Goal: Book appointment/travel/reservation

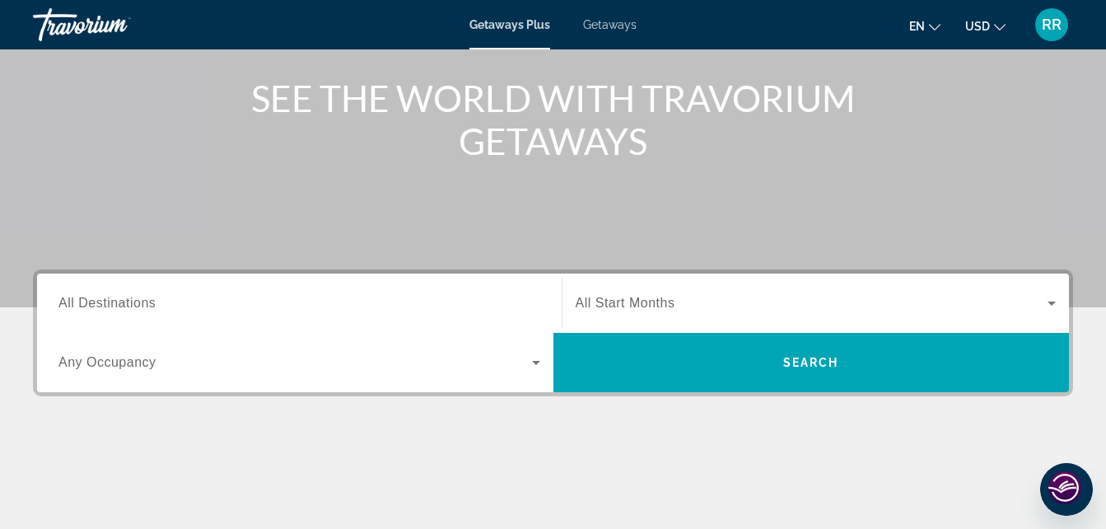
scroll to position [174, 0]
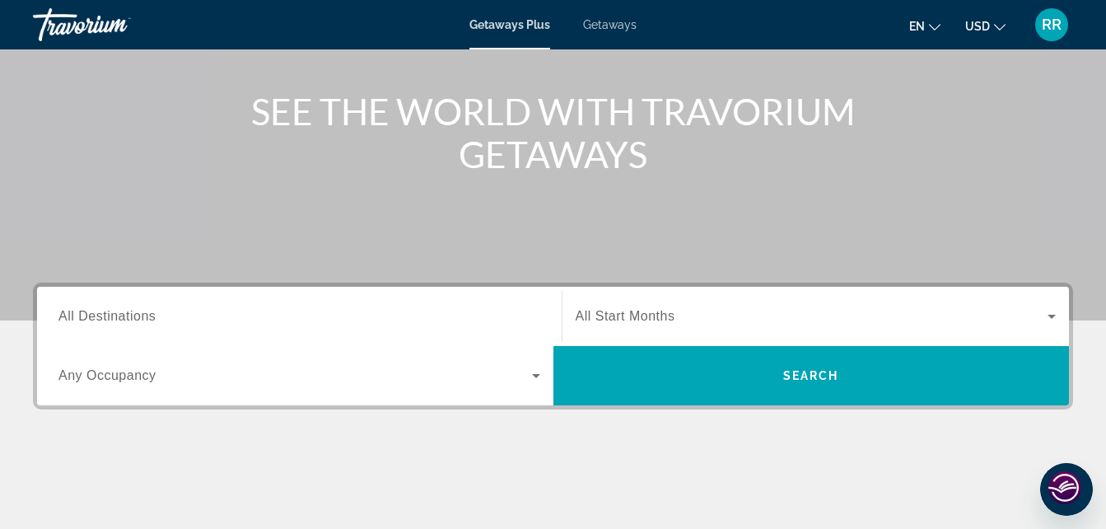
click at [124, 368] on span "Any Occupancy" at bounding box center [107, 375] width 98 height 14
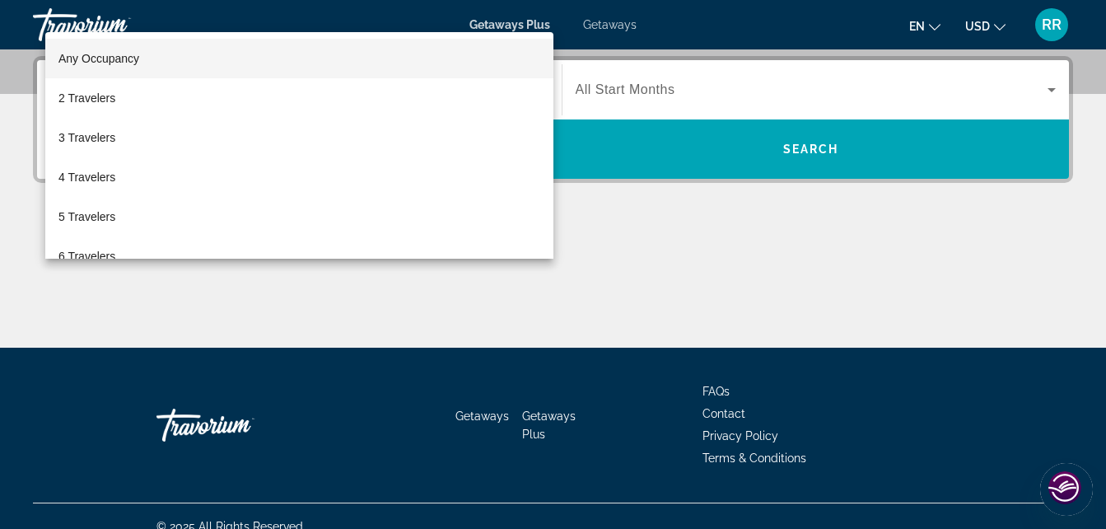
scroll to position [403, 0]
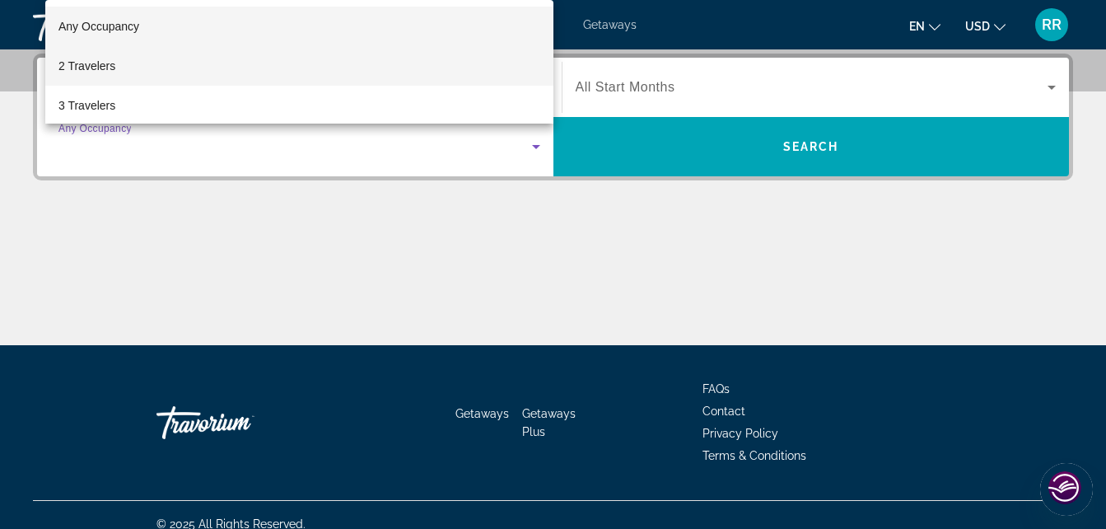
click at [107, 56] on span "2 Travelers" at bounding box center [86, 66] width 57 height 20
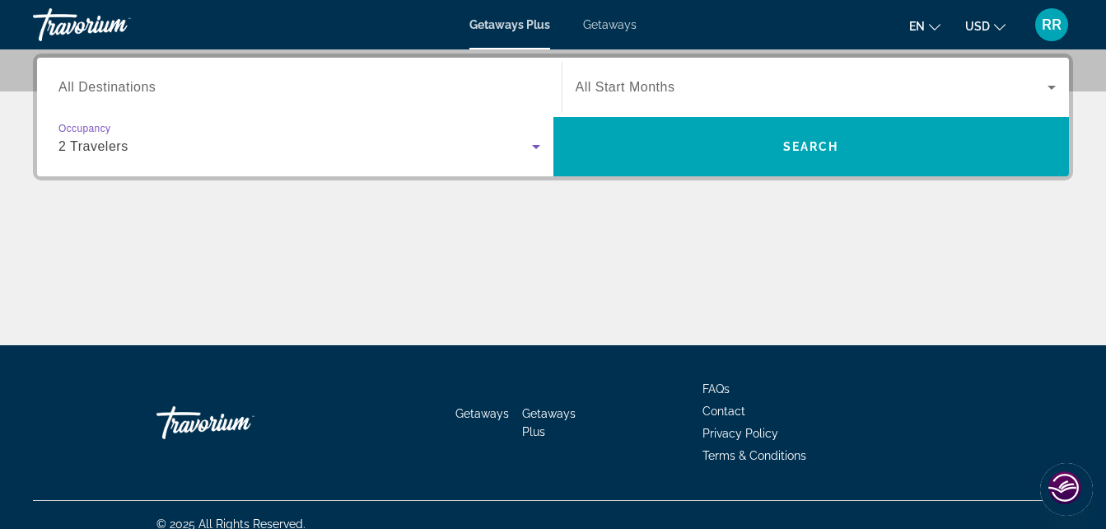
click at [521, 148] on div "2 Travelers" at bounding box center [295, 147] width 474 height 20
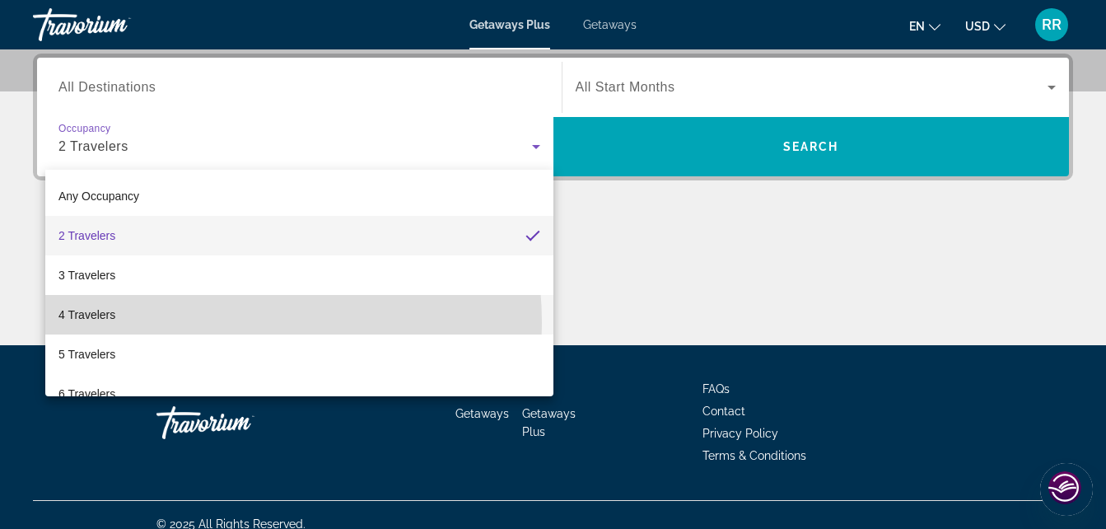
click at [184, 323] on mat-option "4 Travelers" at bounding box center [299, 315] width 508 height 40
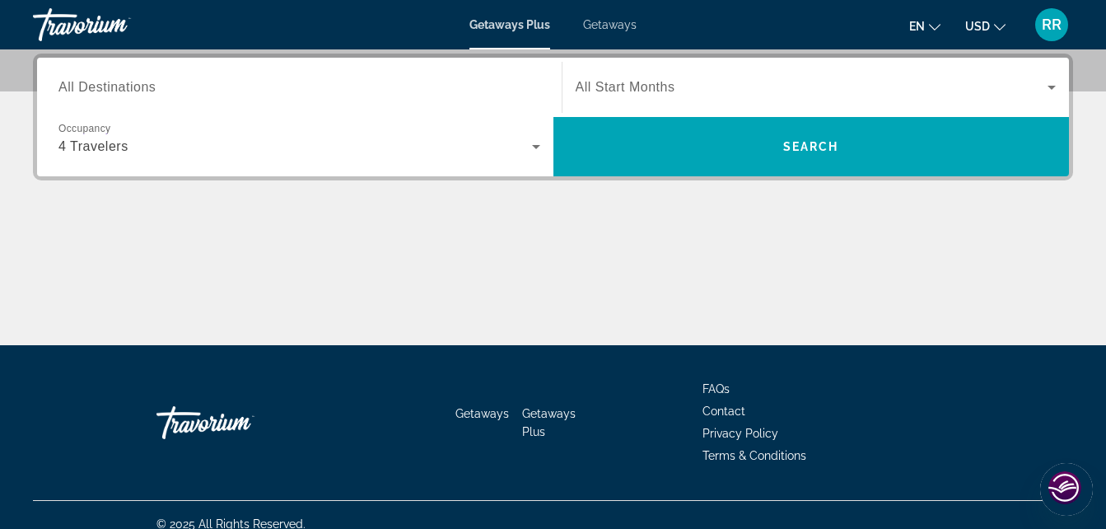
click at [666, 86] on span "All Start Months" at bounding box center [626, 87] width 100 height 14
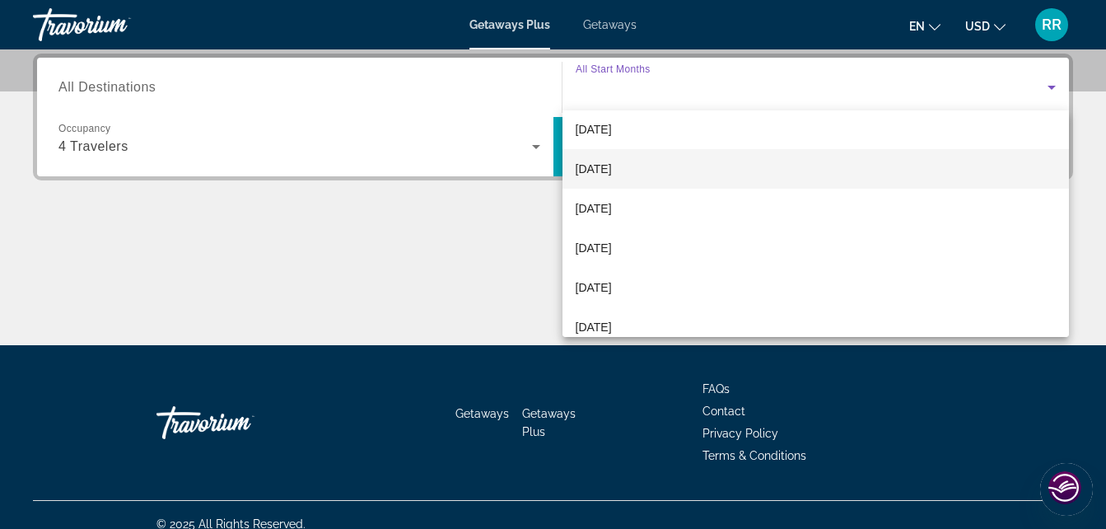
scroll to position [165, 0]
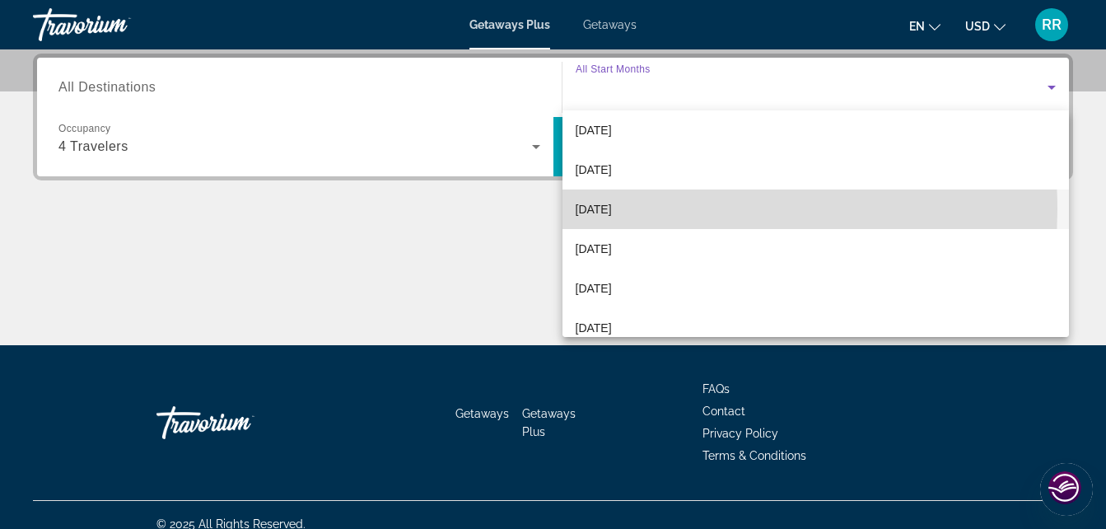
click at [612, 209] on span "[DATE]" at bounding box center [594, 209] width 36 height 20
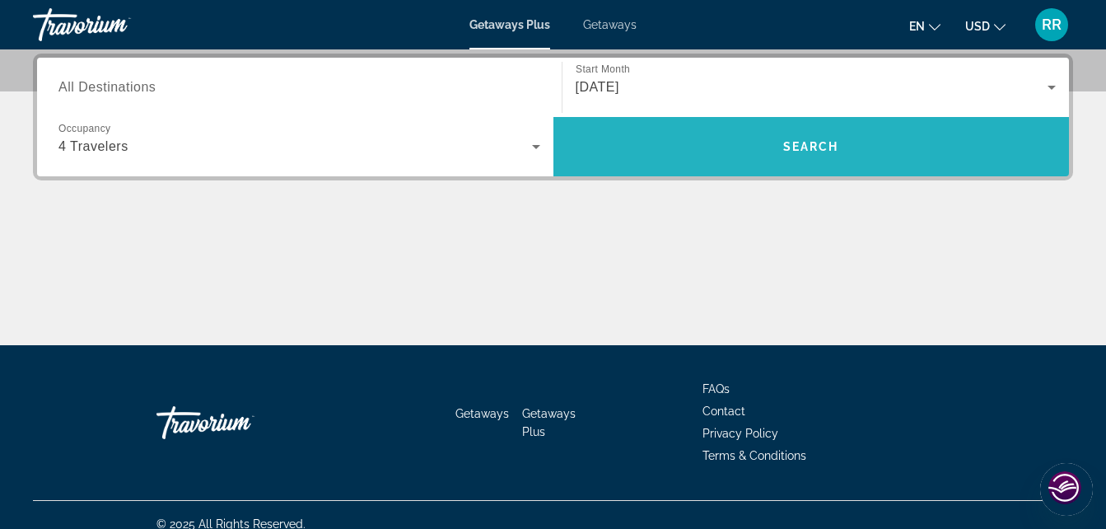
click at [686, 141] on span "Search" at bounding box center [812, 147] width 517 height 40
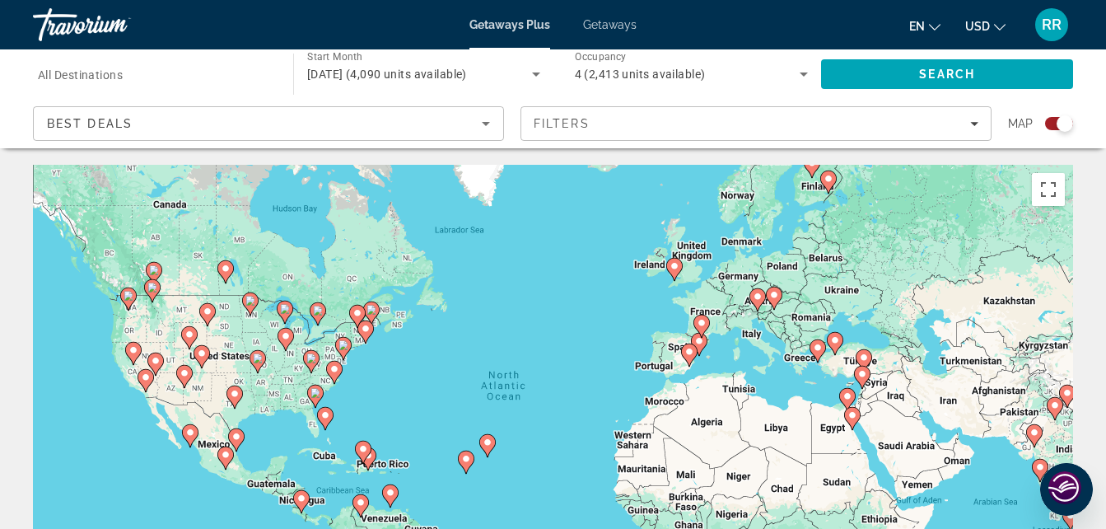
click at [700, 322] on image "Main content" at bounding box center [702, 323] width 10 height 10
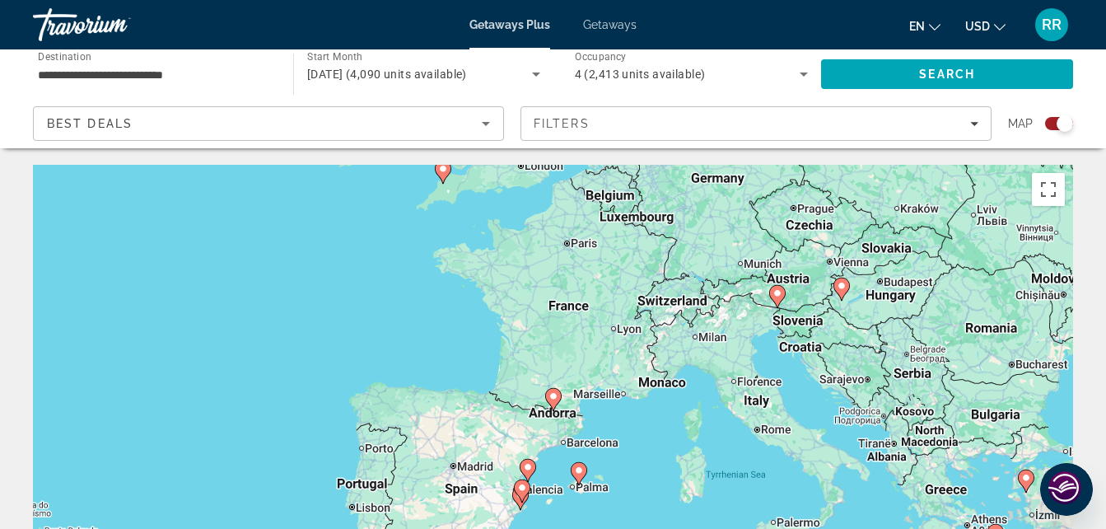
click at [550, 397] on image "Main content" at bounding box center [554, 396] width 10 height 10
type input "**********"
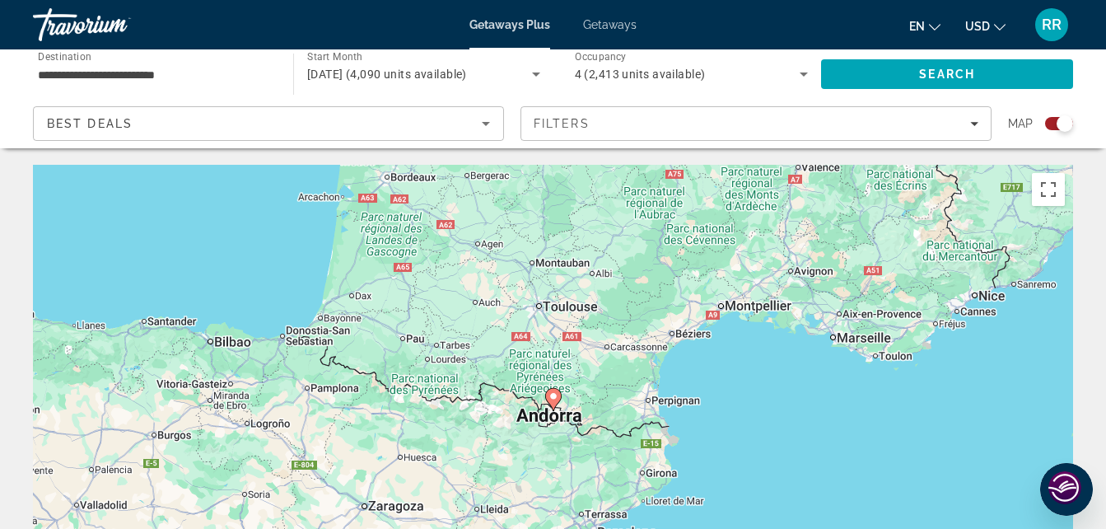
click at [550, 397] on image "Main content" at bounding box center [554, 396] width 10 height 10
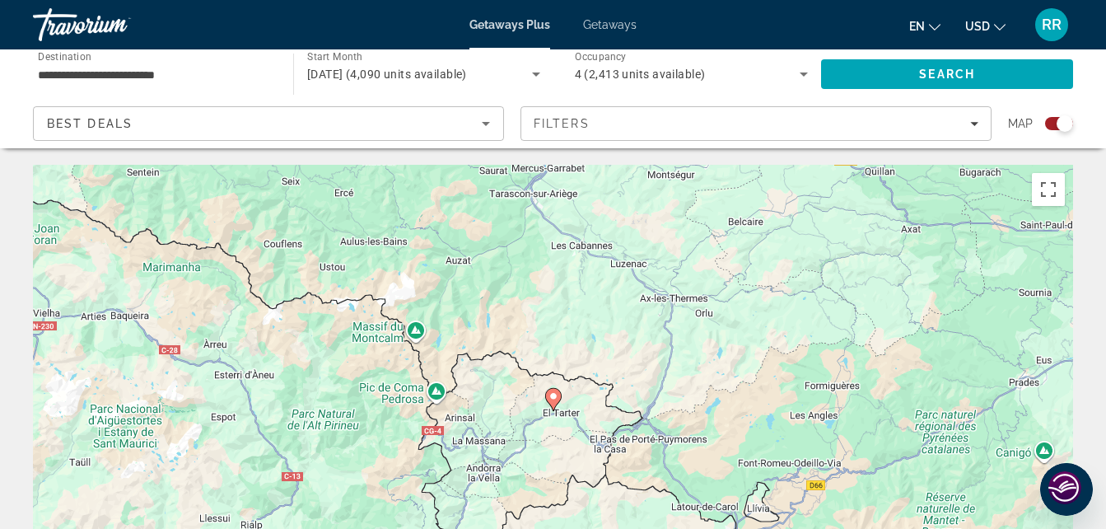
click at [550, 397] on image "Main content" at bounding box center [554, 396] width 10 height 10
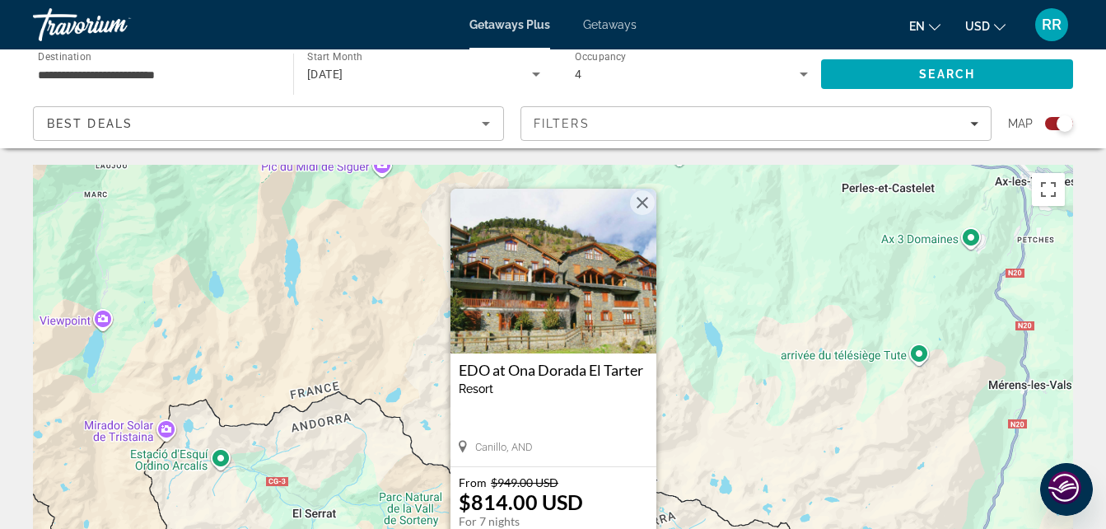
click at [646, 200] on button "Close" at bounding box center [642, 202] width 25 height 25
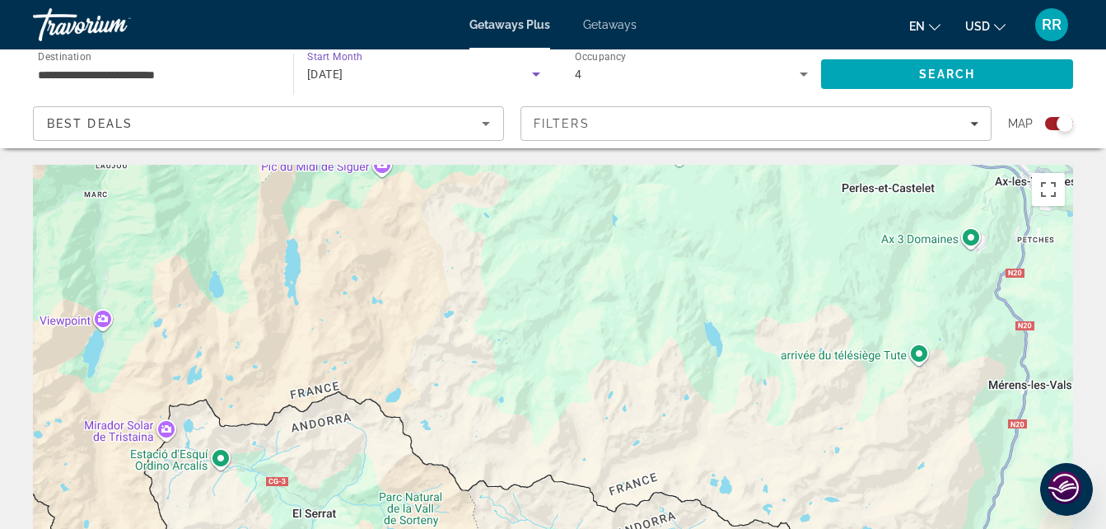
click at [520, 69] on div "[DATE]" at bounding box center [419, 74] width 225 height 20
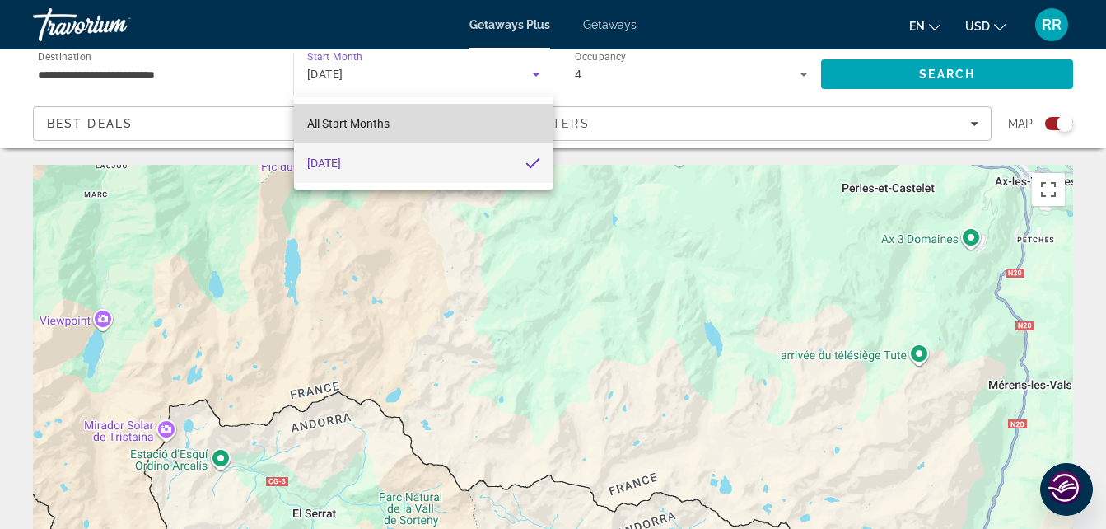
click at [472, 136] on mat-option "All Start Months" at bounding box center [424, 124] width 260 height 40
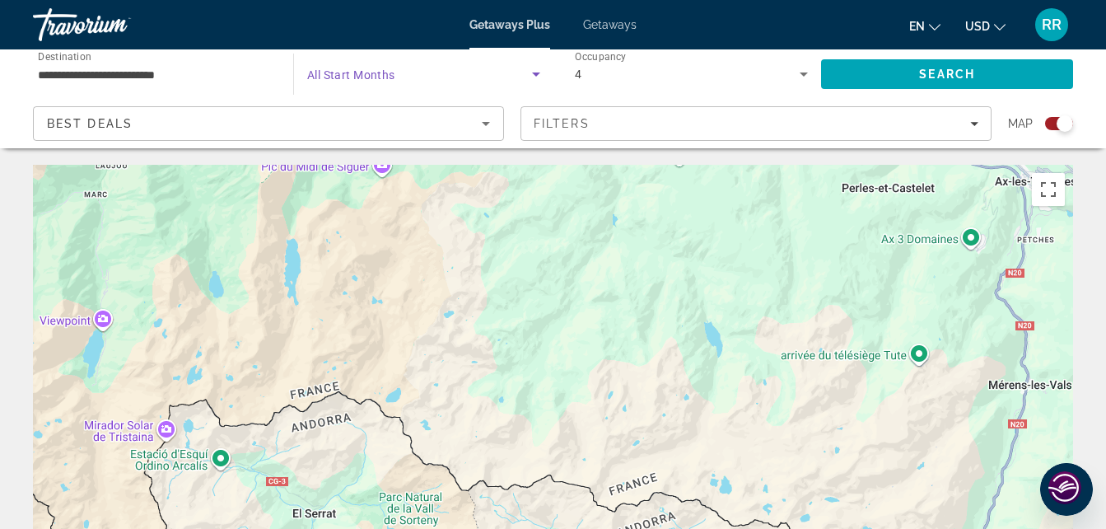
click at [225, 451] on div "To activate drag with keyboard, press Alt + Enter. Once in keyboard drag state,…" at bounding box center [553, 412] width 1041 height 494
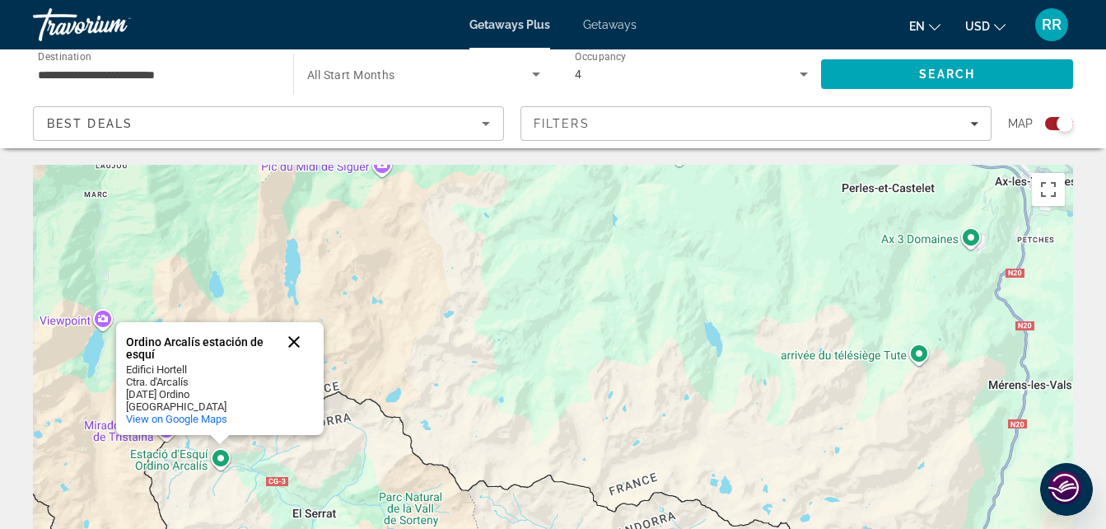
click at [294, 339] on button "Close" at bounding box center [294, 342] width 40 height 40
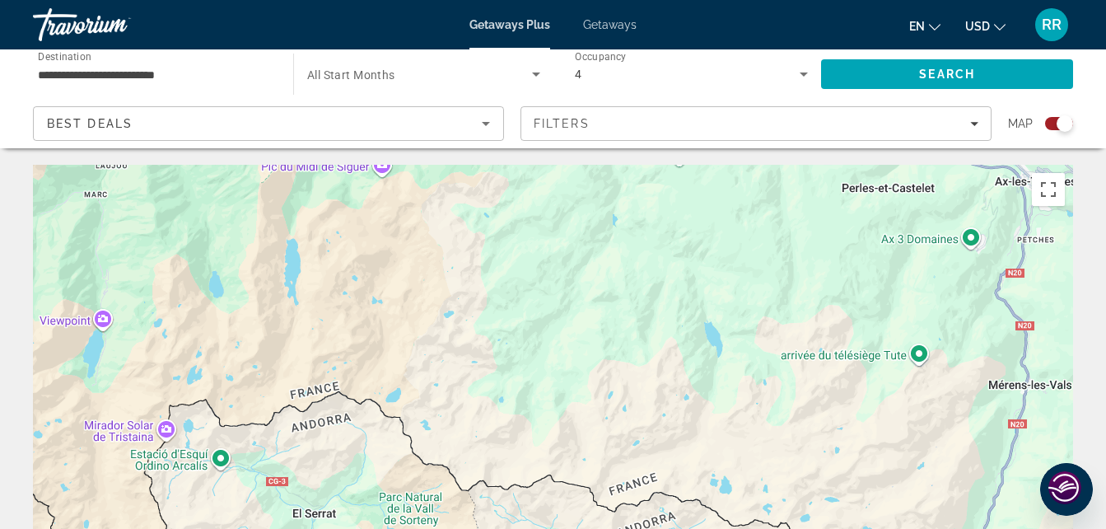
click at [1014, 274] on div "To activate drag with keyboard, press Alt + Enter. Once in keyboard drag state,…" at bounding box center [553, 412] width 1041 height 494
click at [901, 80] on span "Search" at bounding box center [947, 74] width 252 height 40
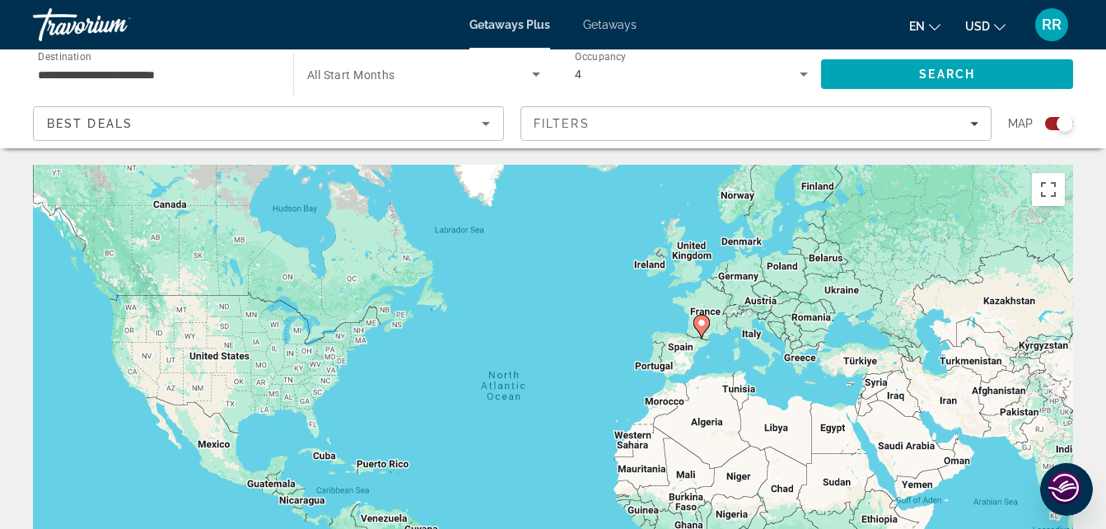
scroll to position [82, 0]
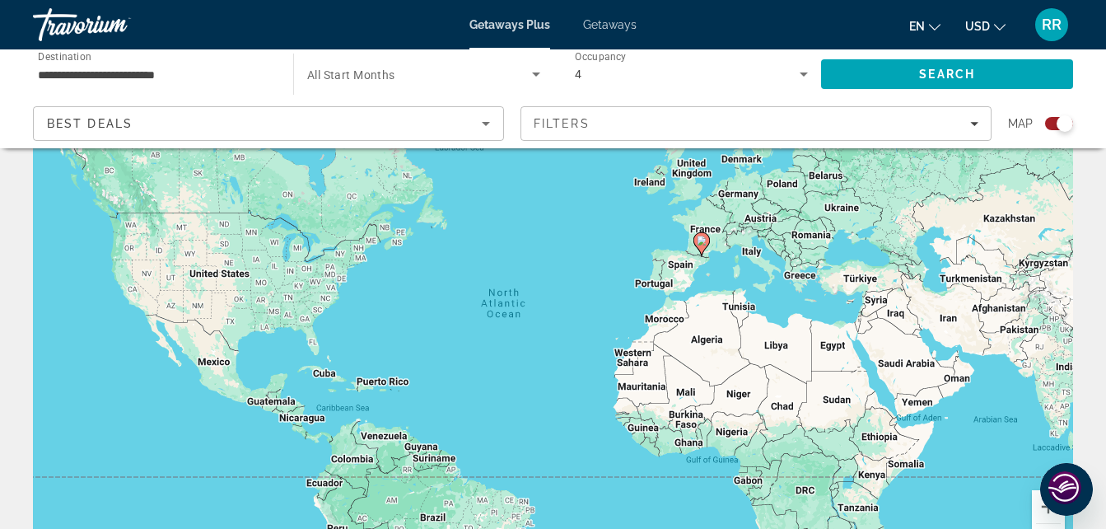
click at [233, 338] on div "To activate drag with keyboard, press Alt + Enter. Once in keyboard drag state,…" at bounding box center [553, 329] width 1041 height 494
click at [234, 325] on div "To activate drag with keyboard, press Alt + Enter. Once in keyboard drag state,…" at bounding box center [553, 329] width 1041 height 494
click at [232, 328] on div "To activate drag with keyboard, press Alt + Enter. Once in keyboard drag state,…" at bounding box center [553, 329] width 1041 height 494
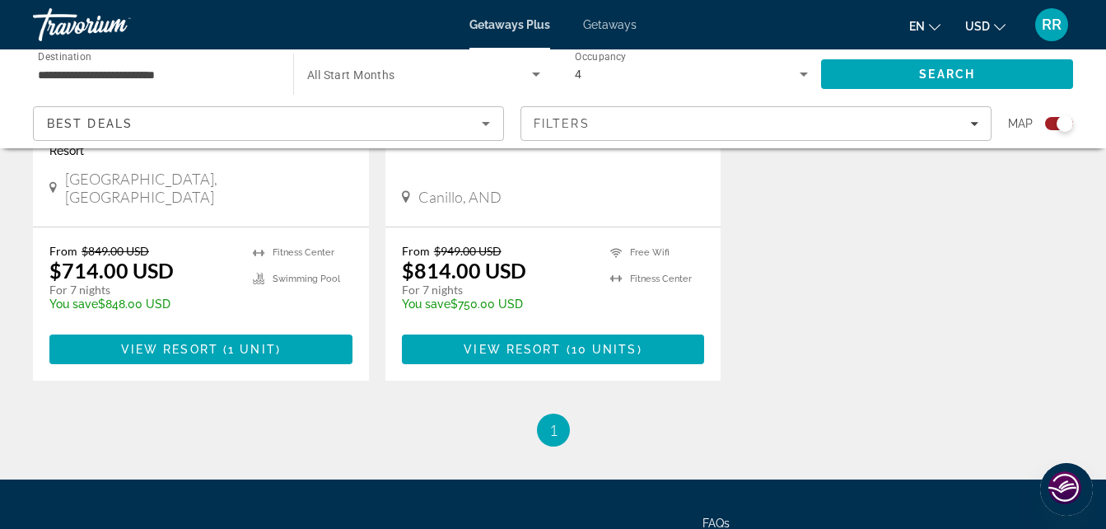
scroll to position [824, 0]
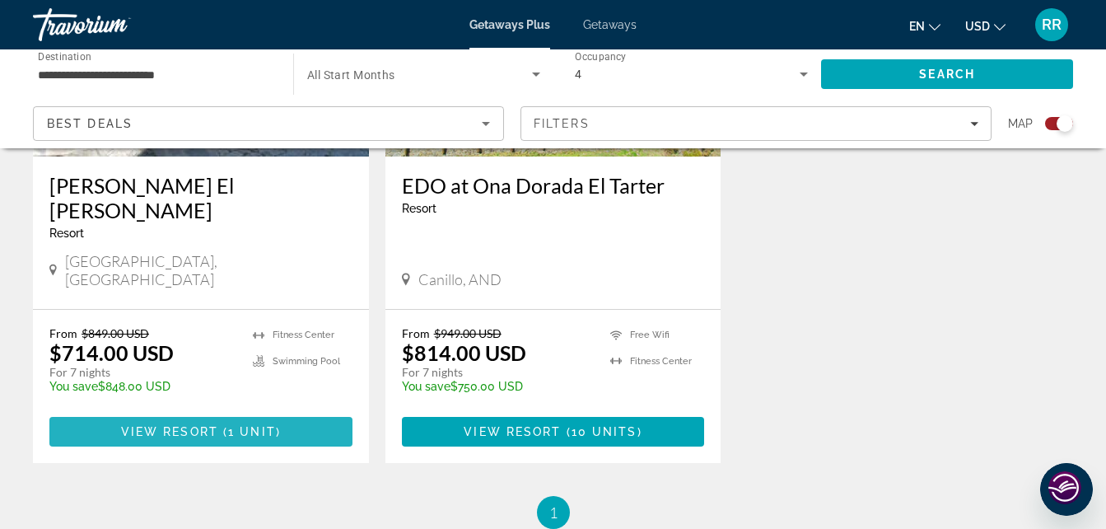
click at [161, 412] on span "Main content" at bounding box center [200, 432] width 303 height 40
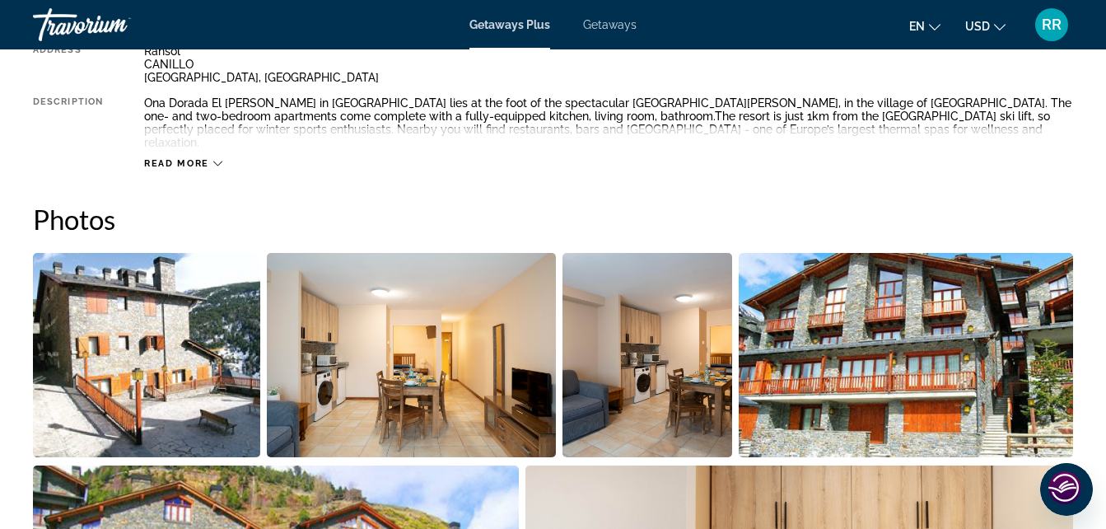
scroll to position [906, 0]
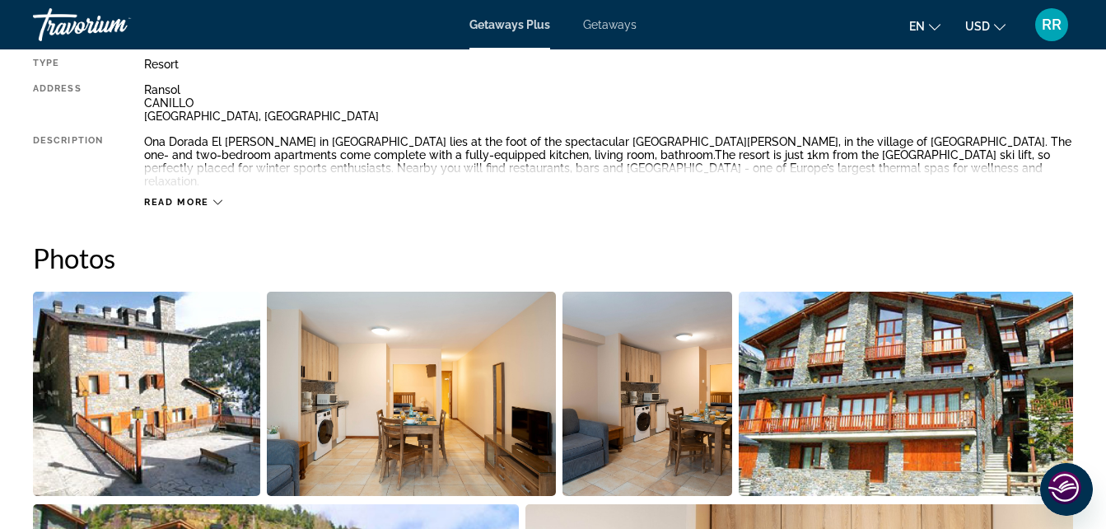
click at [800, 356] on img "Open full-screen image slider" at bounding box center [906, 394] width 334 height 204
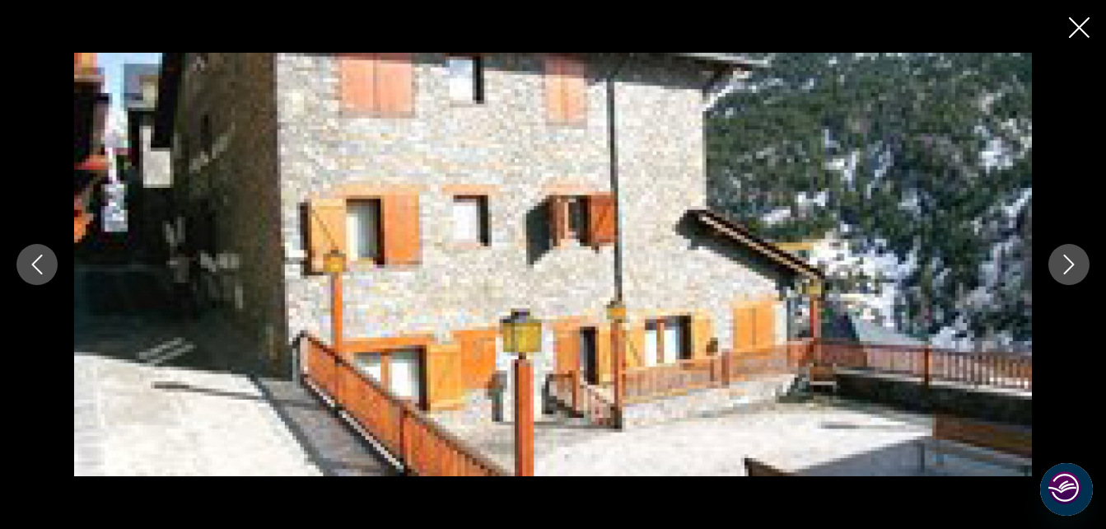
click at [1073, 28] on icon "Close slideshow" at bounding box center [1079, 27] width 21 height 21
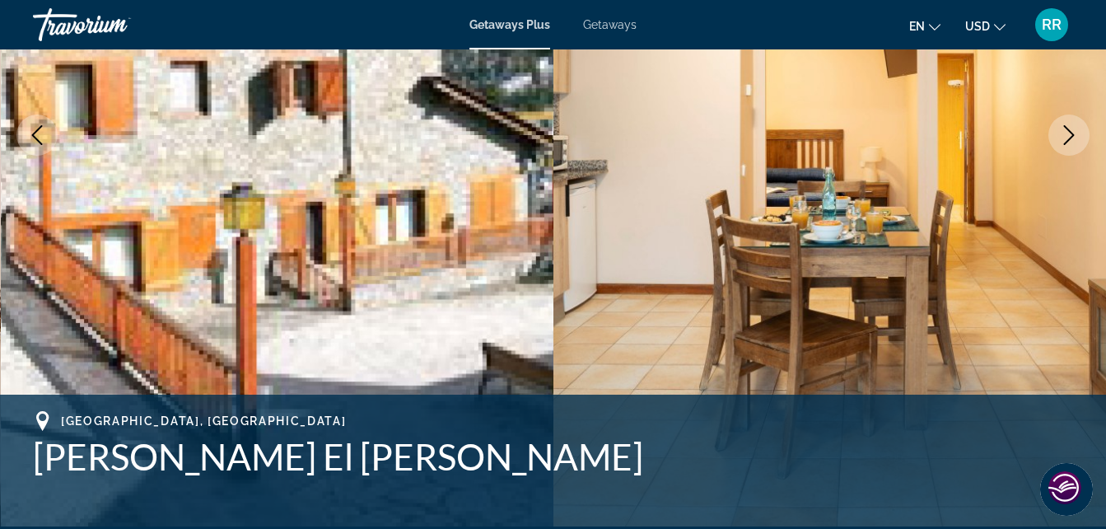
scroll to position [0, 0]
